Goal: Task Accomplishment & Management: Manage account settings

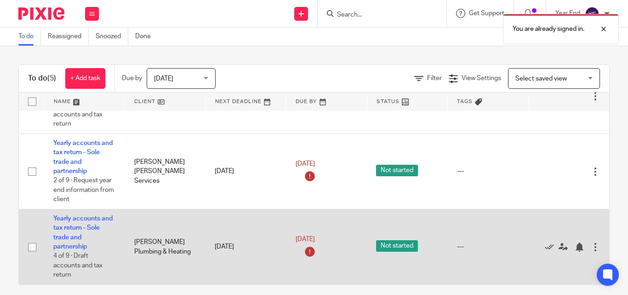
scroll to position [8, 0]
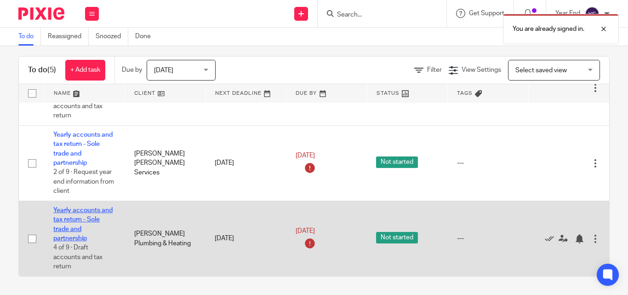
click at [85, 207] on link "Yearly accounts and tax return - Sole trade and partnership" at bounding box center [82, 224] width 59 height 34
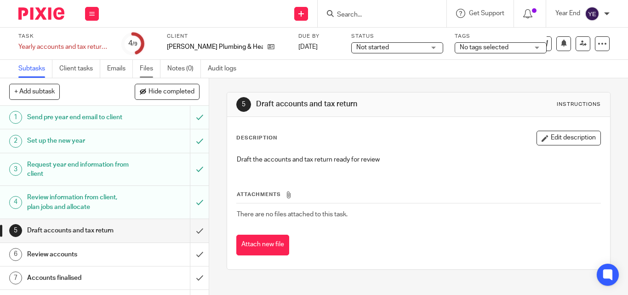
click at [152, 68] on link "Files" at bounding box center [150, 69] width 21 height 18
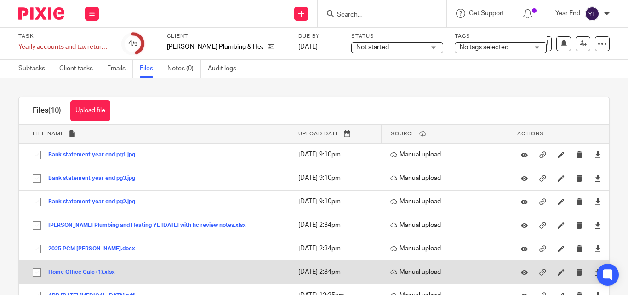
scroll to position [46, 0]
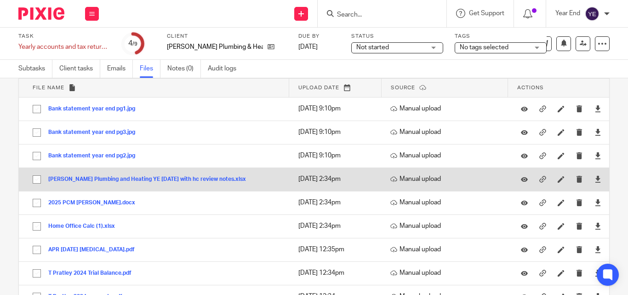
click at [36, 178] on input "checkbox" at bounding box center [36, 179] width 17 height 17
checkbox input "true"
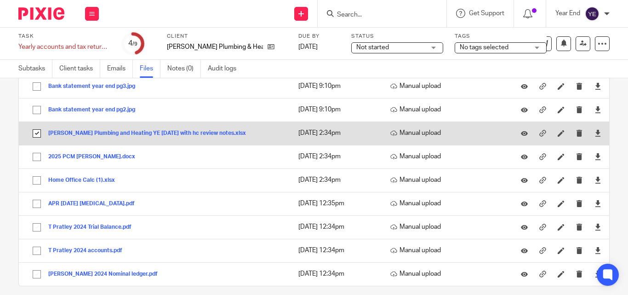
scroll to position [0, 0]
